Goal: Task Accomplishment & Management: Manage account settings

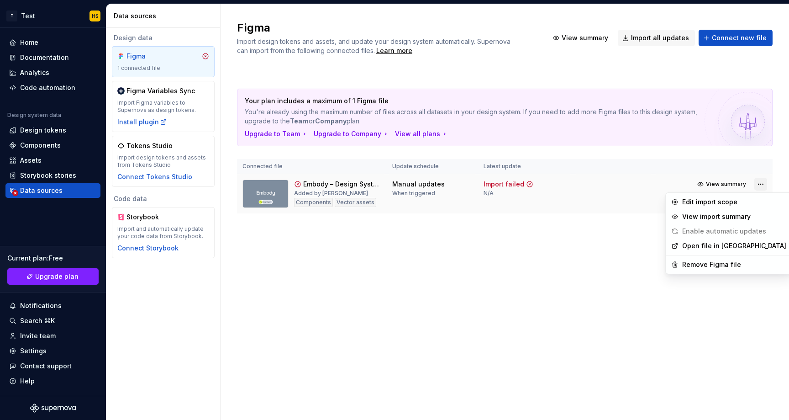
click at [760, 184] on html "T Test HS Home Documentation Analytics Code automation Design system data Desig…" at bounding box center [394, 210] width 789 height 420
click at [724, 264] on div "Remove Figma file" at bounding box center [734, 264] width 104 height 9
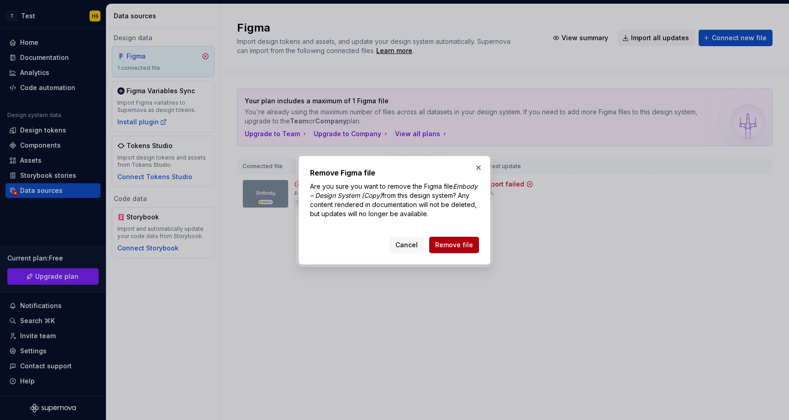
click at [463, 241] on span "Remove file" at bounding box center [454, 244] width 38 height 9
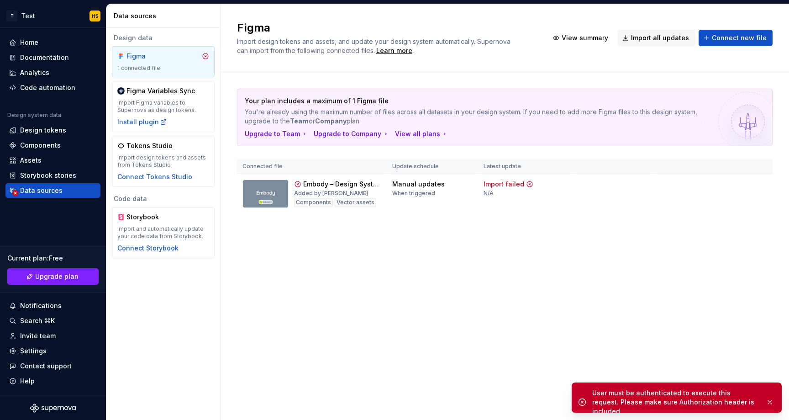
click at [440, 248] on div "Your plan includes a maximum of 1 Figma file You're already using the maximum n…" at bounding box center [505, 160] width 536 height 176
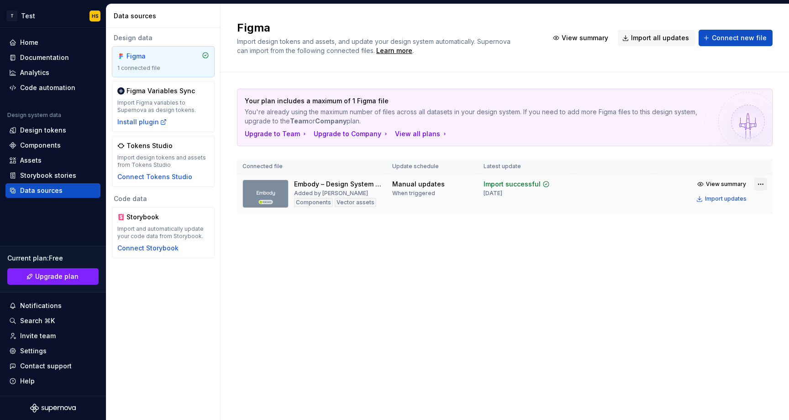
click at [759, 185] on html "T Test HS Home Documentation Analytics Code automation Design system data Desig…" at bounding box center [394, 210] width 789 height 420
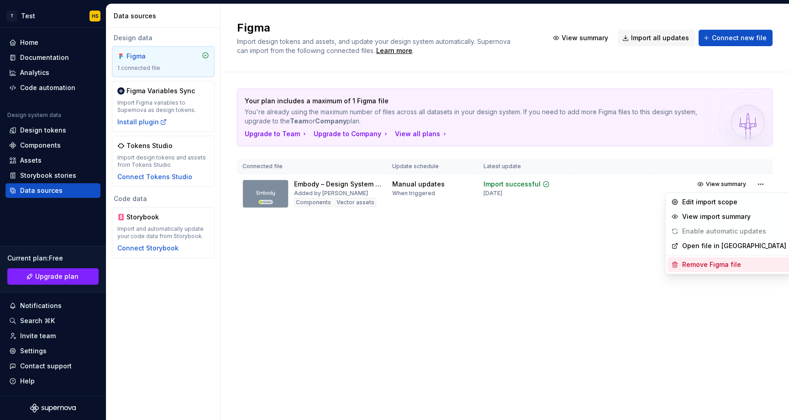
click at [720, 263] on div "Remove Figma file" at bounding box center [734, 264] width 104 height 9
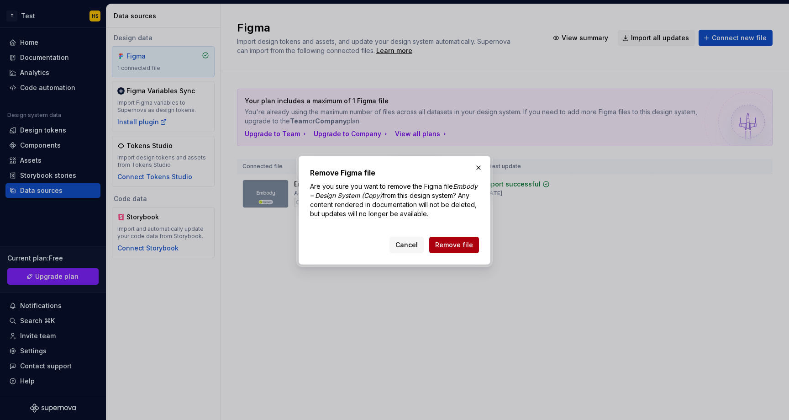
click at [473, 241] on span "Remove file" at bounding box center [454, 244] width 38 height 9
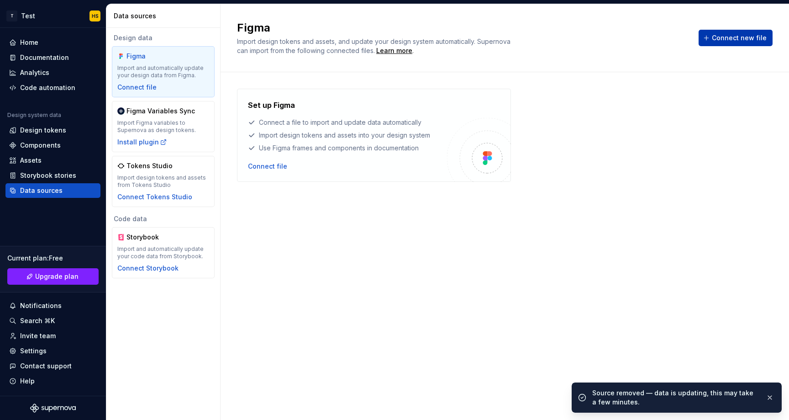
click at [731, 33] on span "Connect new file" at bounding box center [739, 37] width 55 height 9
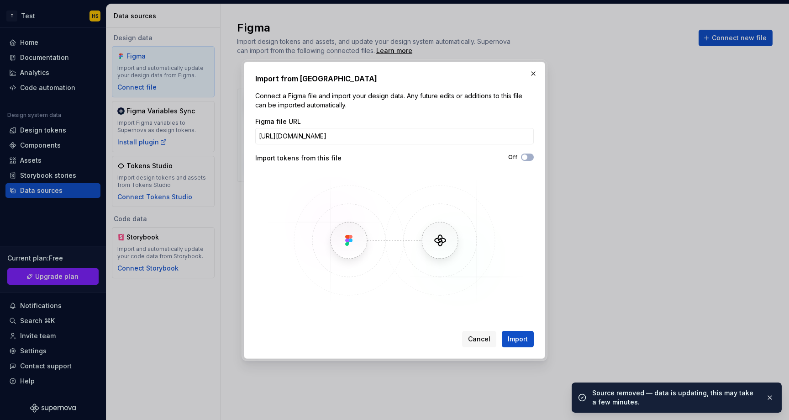
scroll to position [0, 190]
type input "[URL][DOMAIN_NAME]"
click at [516, 339] on span "Import" at bounding box center [518, 338] width 20 height 9
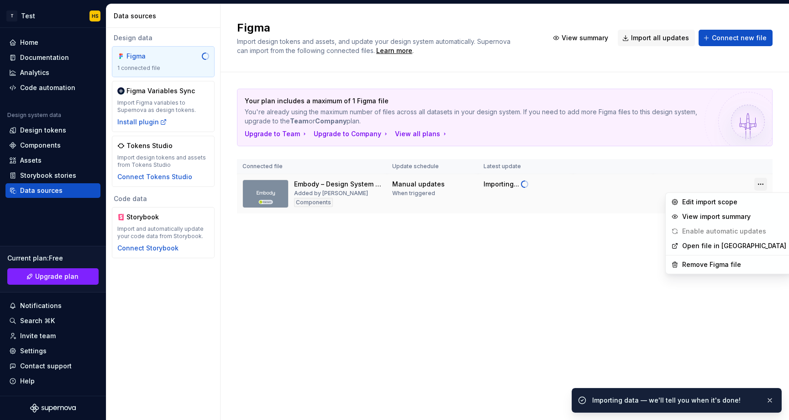
click at [760, 181] on html "T Test HS Home Documentation Analytics Code automation Design system data Desig…" at bounding box center [394, 210] width 789 height 420
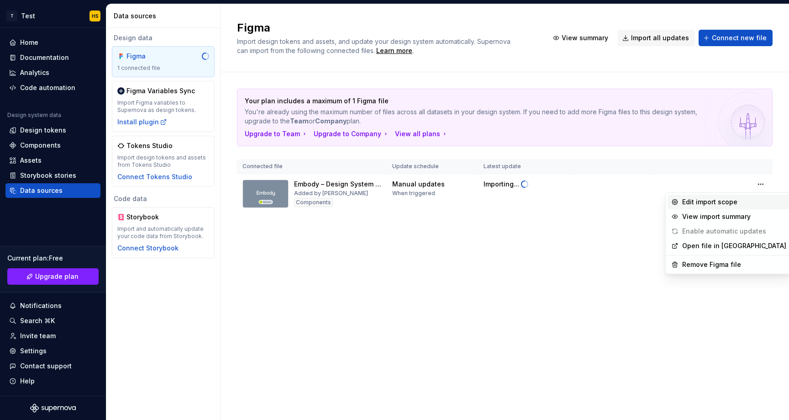
click at [706, 204] on div "Edit import scope" at bounding box center [734, 201] width 104 height 9
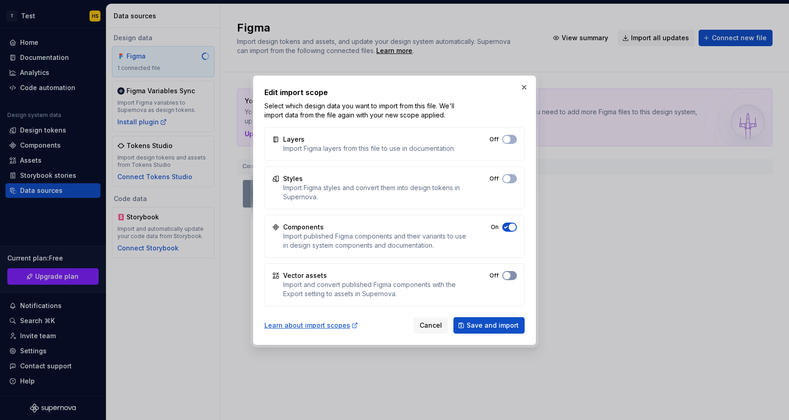
click at [506, 144] on button "Off" at bounding box center [509, 139] width 15 height 9
click at [511, 176] on button "Off" at bounding box center [509, 178] width 15 height 9
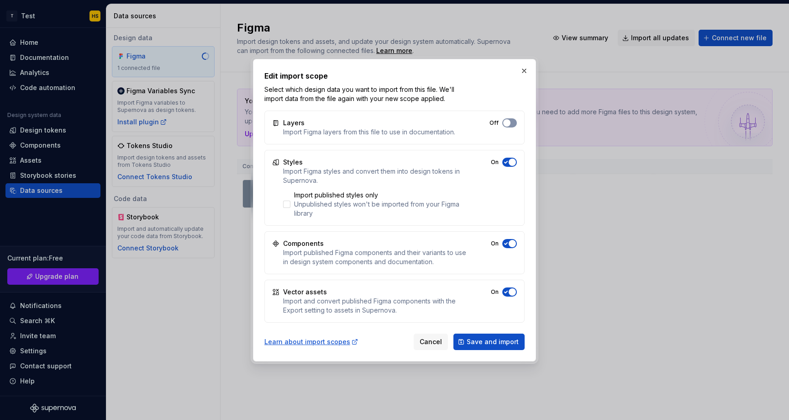
click at [510, 126] on button "Off" at bounding box center [509, 122] width 15 height 9
click at [492, 342] on span "Save and import" at bounding box center [493, 341] width 52 height 9
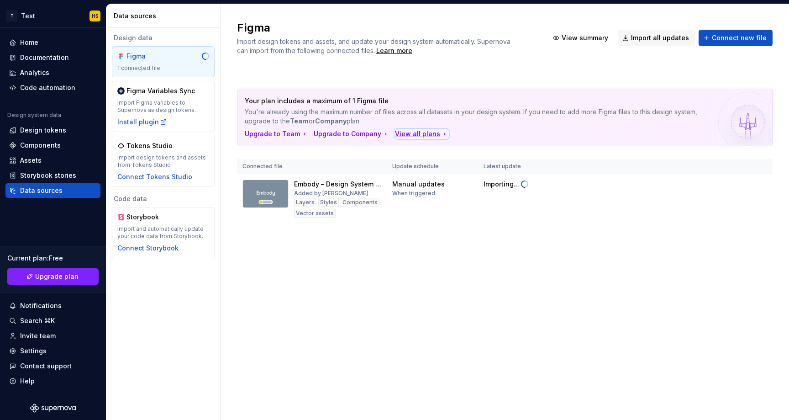
click at [409, 134] on div "View all plans" at bounding box center [421, 133] width 53 height 9
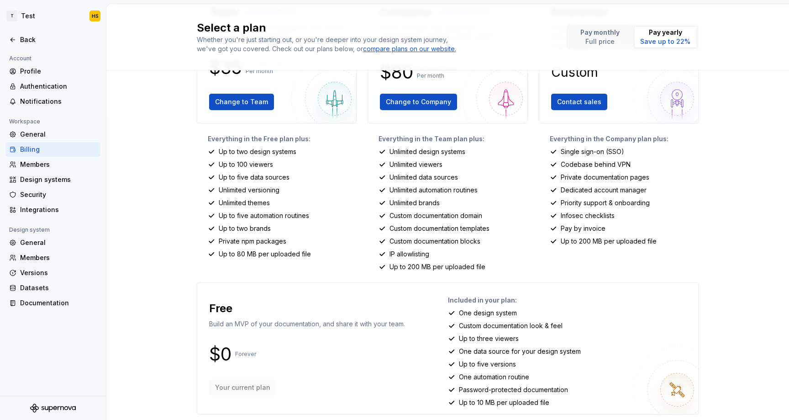
scroll to position [99, 0]
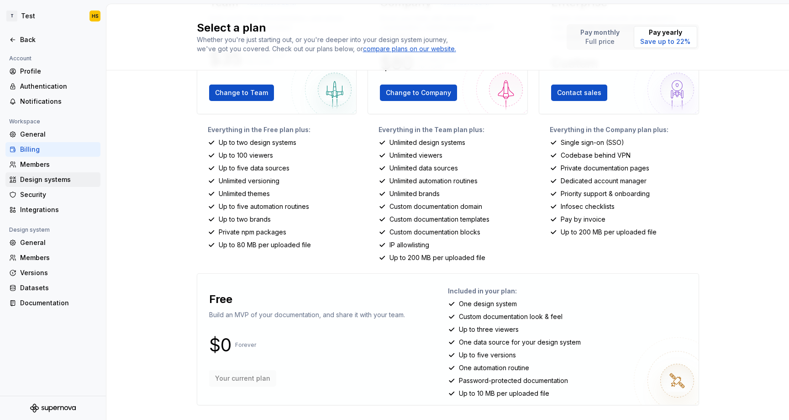
click at [33, 184] on div "Design systems" at bounding box center [52, 179] width 95 height 15
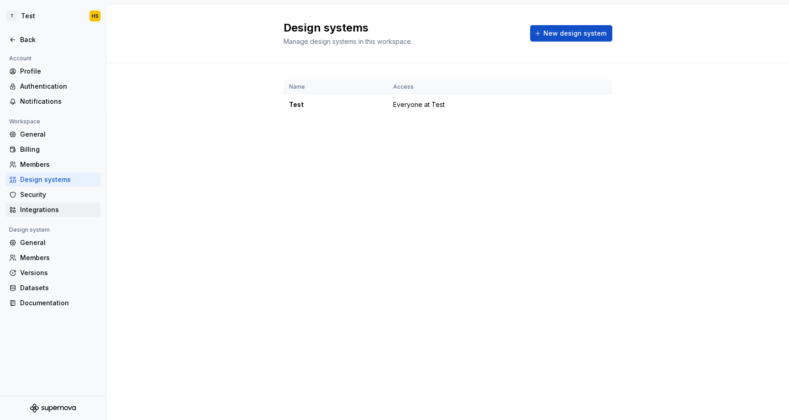
click at [68, 211] on div "Integrations" at bounding box center [58, 209] width 77 height 9
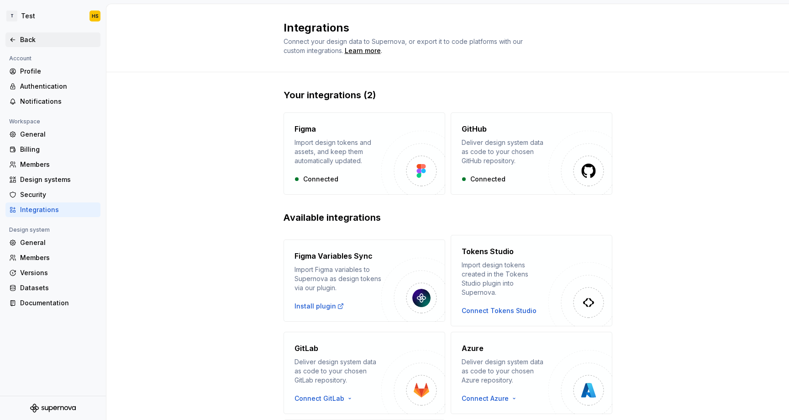
click at [28, 41] on div "Back" at bounding box center [58, 39] width 77 height 9
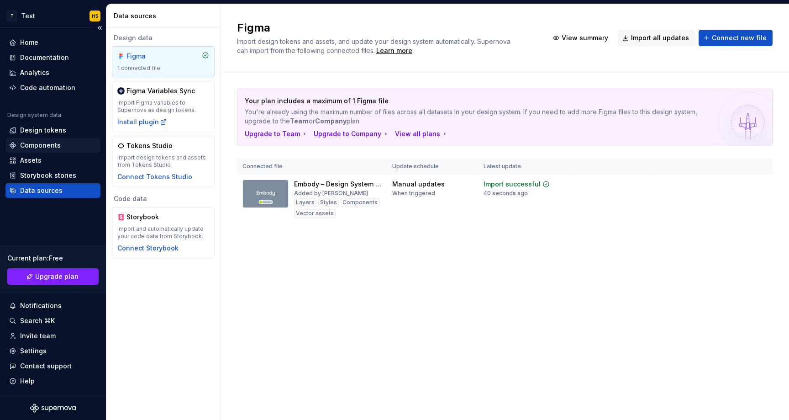
click at [53, 150] on div "Components" at bounding box center [52, 145] width 95 height 15
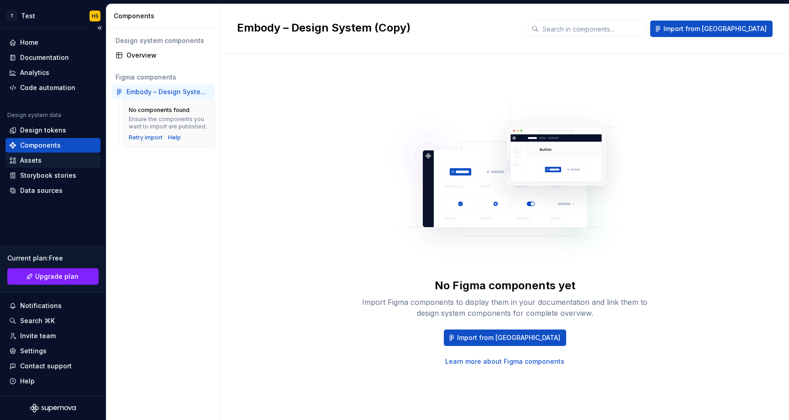
click at [53, 161] on div "Assets" at bounding box center [53, 160] width 88 height 9
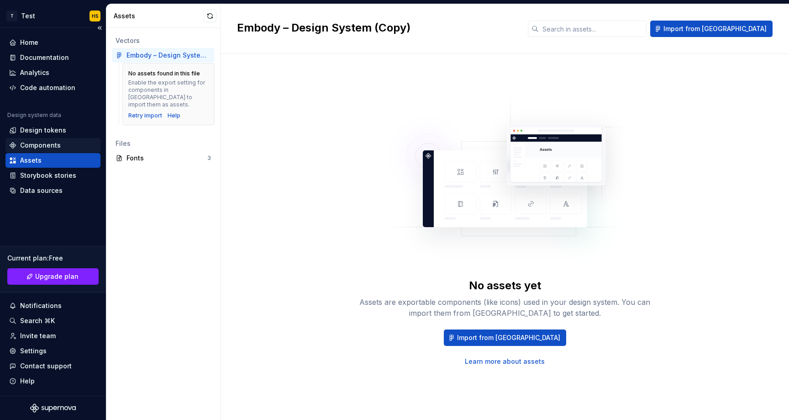
click at [53, 146] on div "Components" at bounding box center [40, 145] width 41 height 9
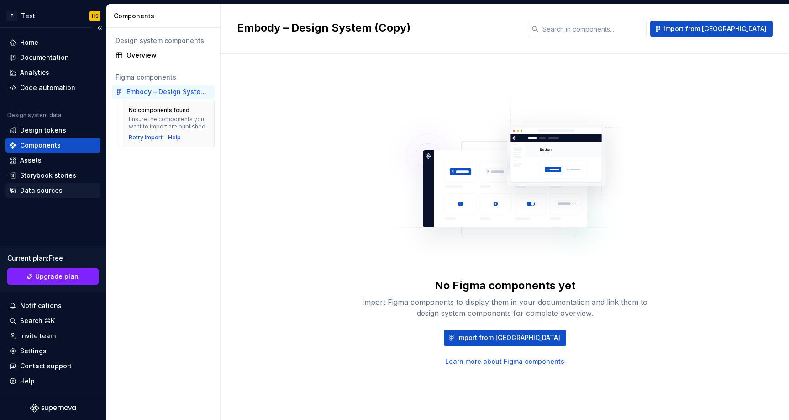
click at [46, 184] on div "Data sources" at bounding box center [52, 190] width 95 height 15
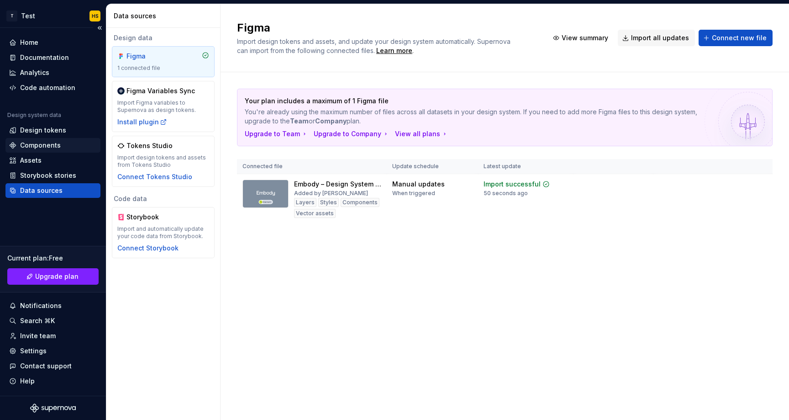
click at [63, 150] on div "Components" at bounding box center [52, 145] width 95 height 15
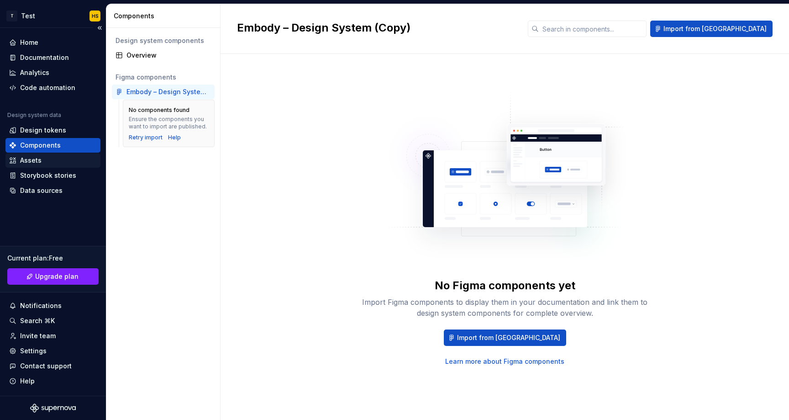
click at [42, 162] on div "Assets" at bounding box center [53, 160] width 88 height 9
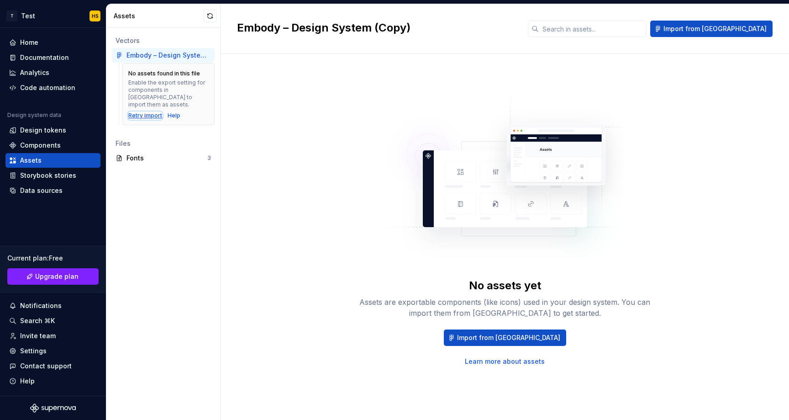
click at [149, 112] on div "Retry import" at bounding box center [145, 115] width 34 height 7
click at [512, 364] on link "Learn more about assets" at bounding box center [505, 361] width 80 height 9
